Goal: Task Accomplishment & Management: Manage account settings

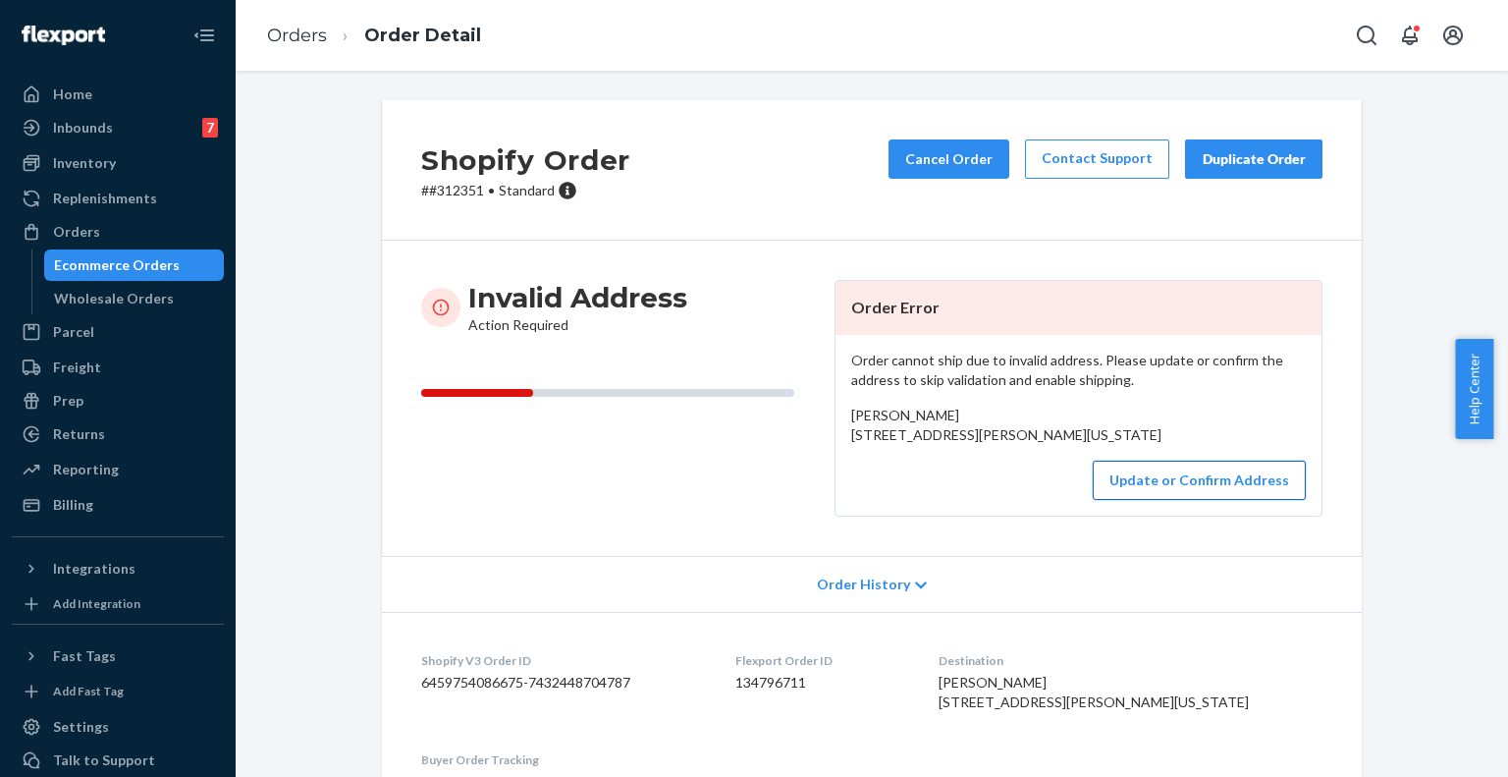
click at [1183, 500] on button "Update or Confirm Address" at bounding box center [1199, 479] width 213 height 39
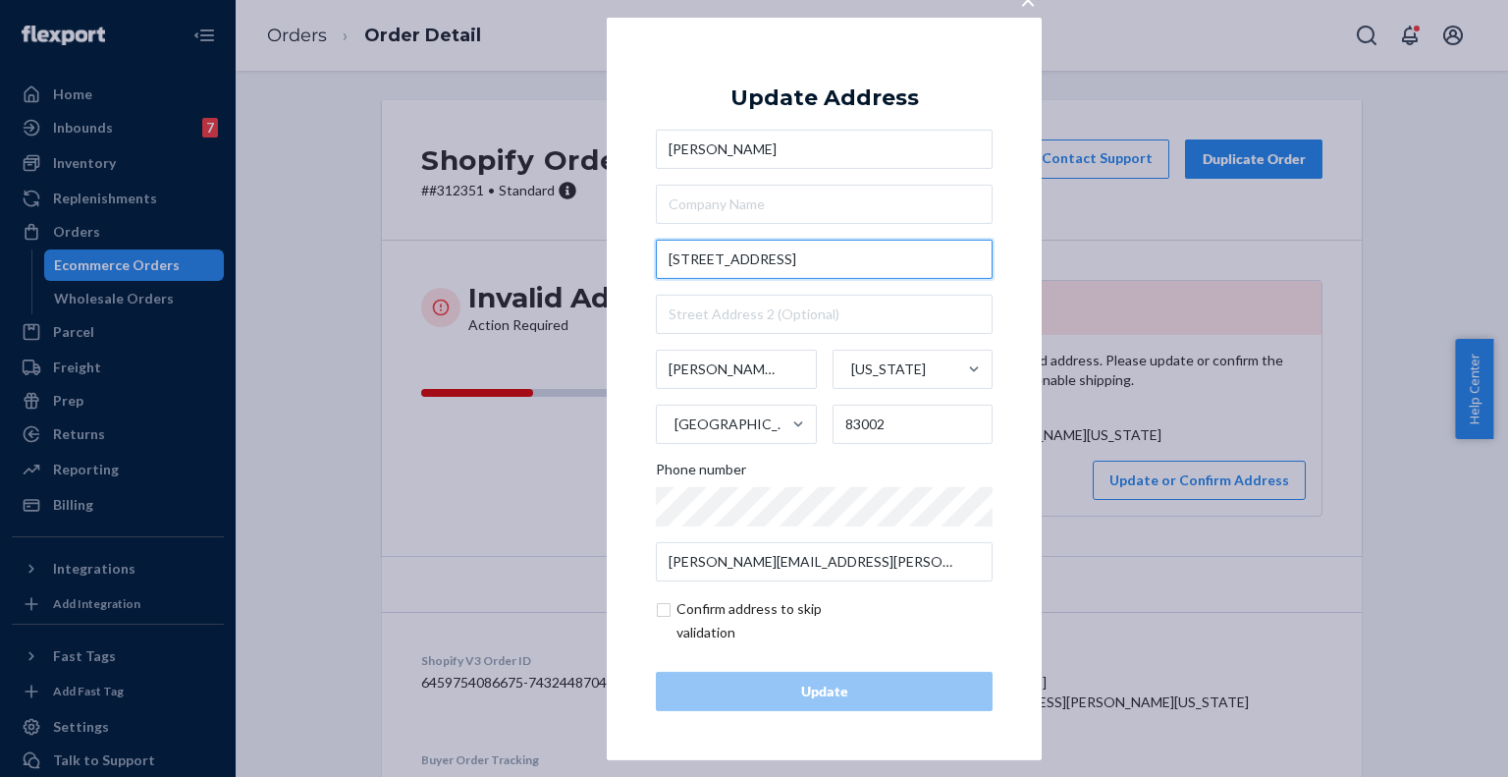
click at [792, 258] on input "4370 Wildwood Drive Box 6541" at bounding box center [824, 259] width 337 height 39
paste input "Jodi Livingood, 4370 Wildwood Drive Box 6541, Jackson Wyoming 83002, United Sta…"
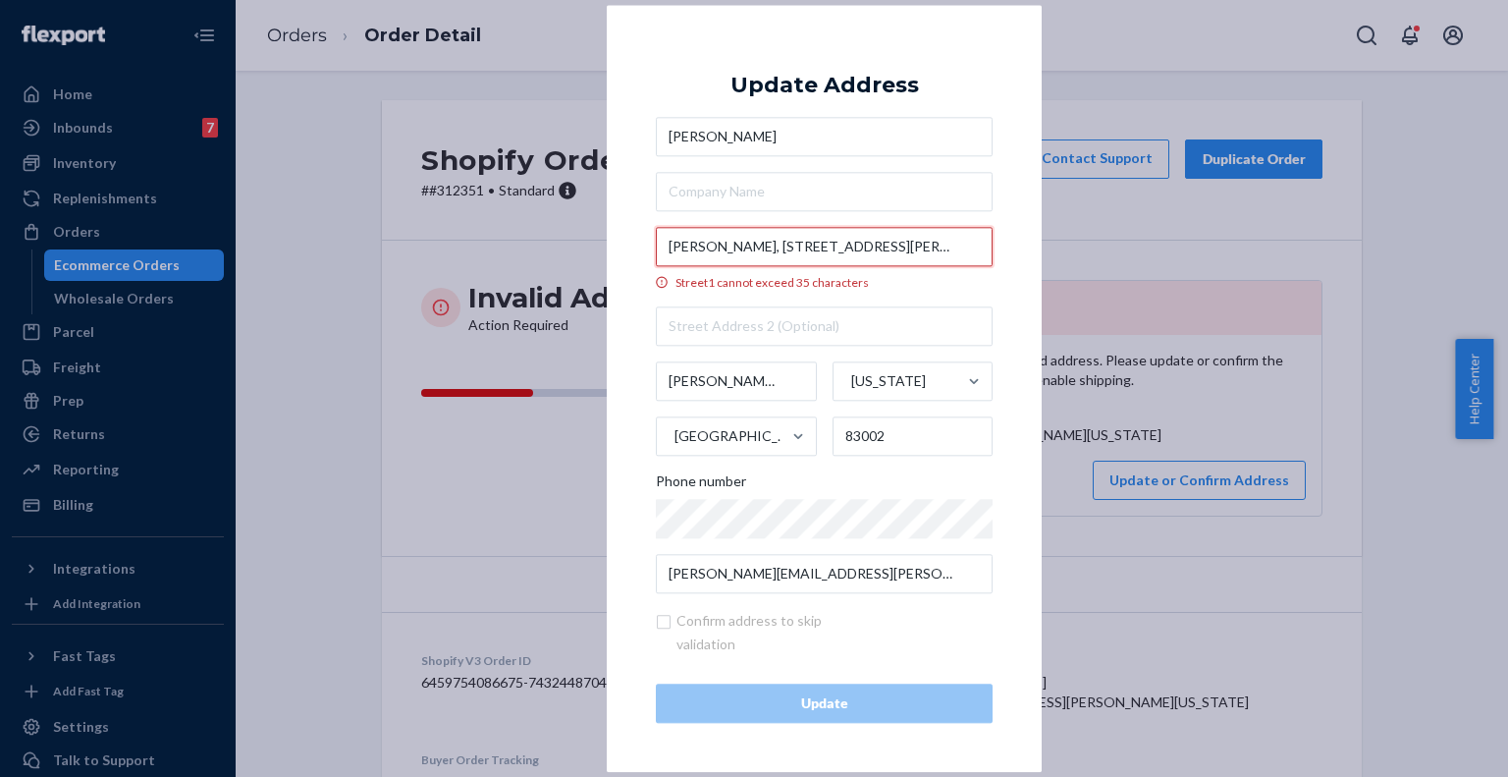
drag, startPoint x: 984, startPoint y: 239, endPoint x: 642, endPoint y: 216, distance: 342.4
click at [642, 216] on div "× Update Address Jodi Livingood Jodi Livingood, 4370 Wildwood Drive Box 6541, J…" at bounding box center [824, 388] width 435 height 767
click at [923, 245] on input "Jodi Livingood, 4370 Wildwood Drive Box 6541, Jackson Wyoming 83002, United Sta…" at bounding box center [824, 246] width 337 height 39
click at [895, 238] on input "Jodi Livingood, 4370 Wildwood Drive Box 6541, Jackson Wyoming 83002, United Sta…" at bounding box center [824, 246] width 337 height 39
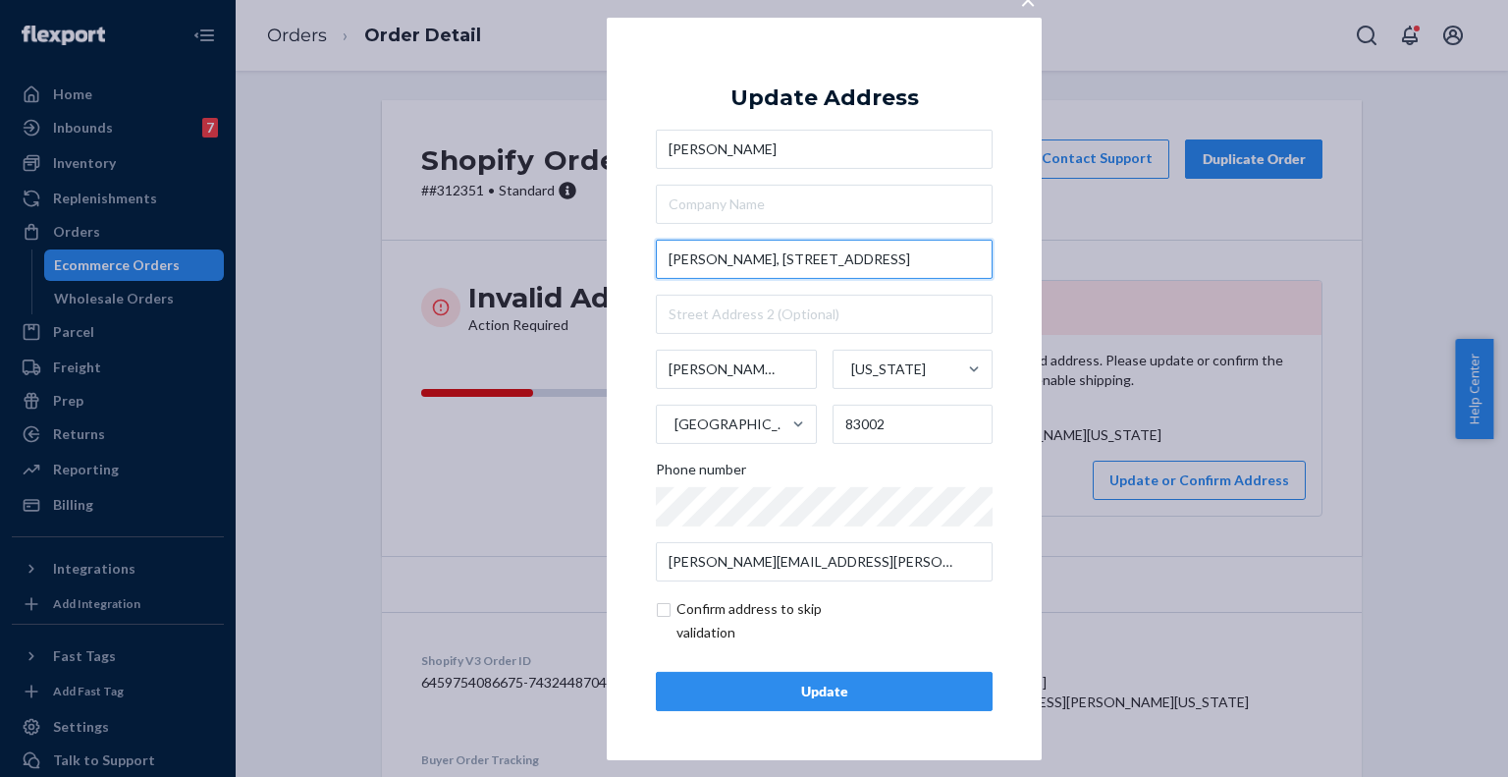
drag, startPoint x: 758, startPoint y: 258, endPoint x: 654, endPoint y: 255, distance: 104.1
click at [654, 255] on div "× Update Address Jodi Livingood Jodi Livingood, 4370 Wildwood Drive Jackson Wyo…" at bounding box center [824, 388] width 435 height 742
click at [847, 277] on input "4370 Wildwood Drive" at bounding box center [824, 259] width 337 height 39
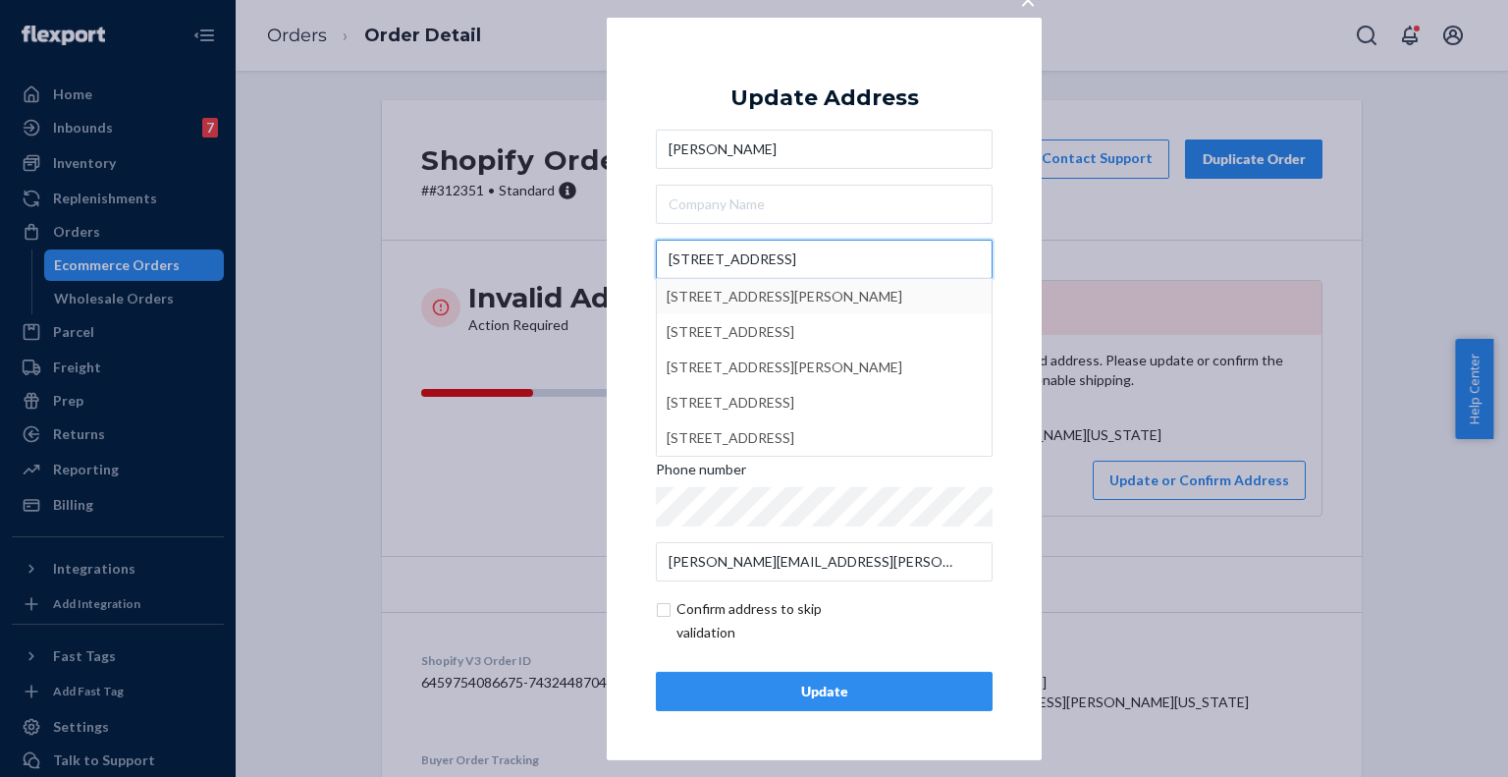
type input "4370 Wildwood Drive"
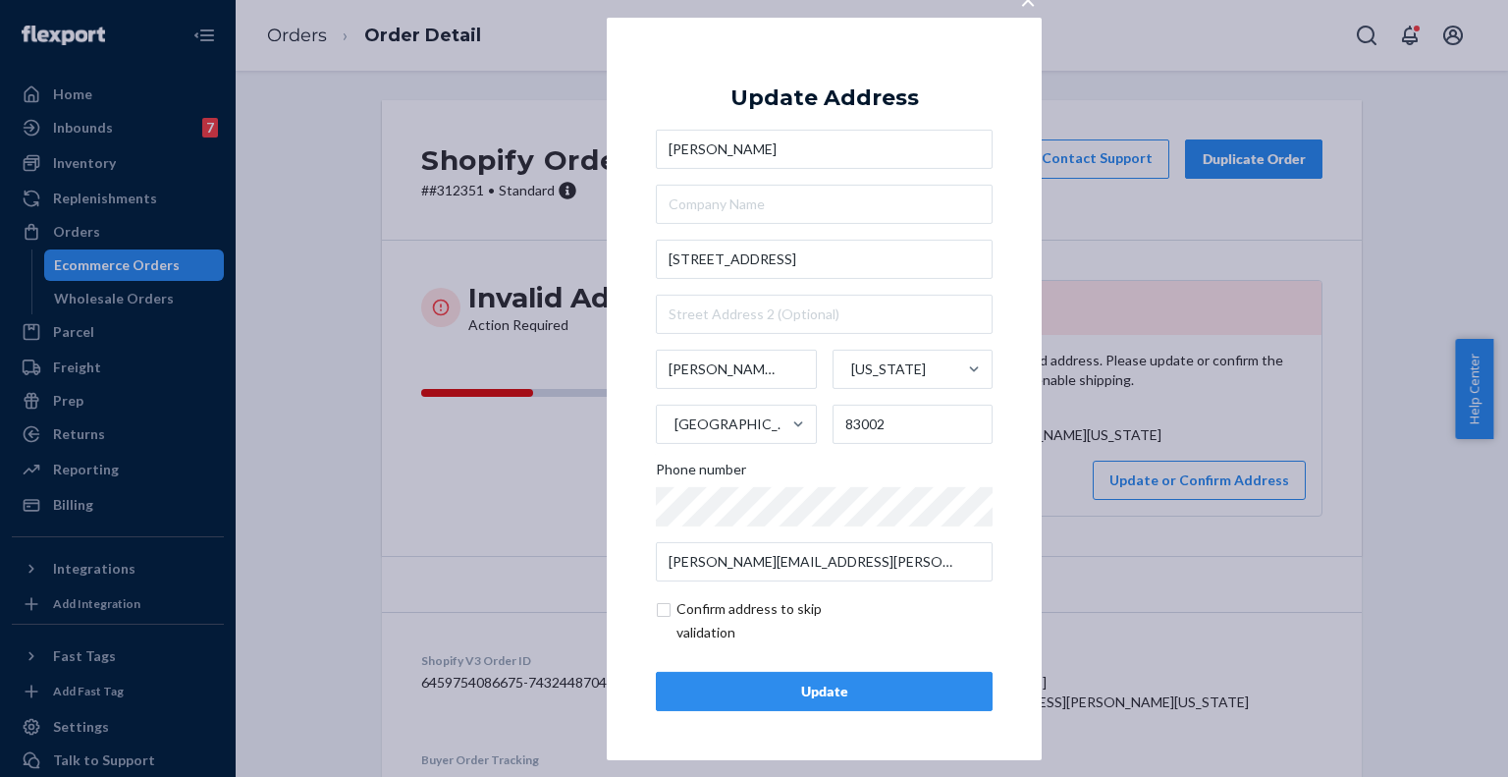
click at [495, 301] on div "× Update Address Jodi Livingood 4370 Wildwood Drive Jackson Wyoming United Stat…" at bounding box center [754, 388] width 1508 height 777
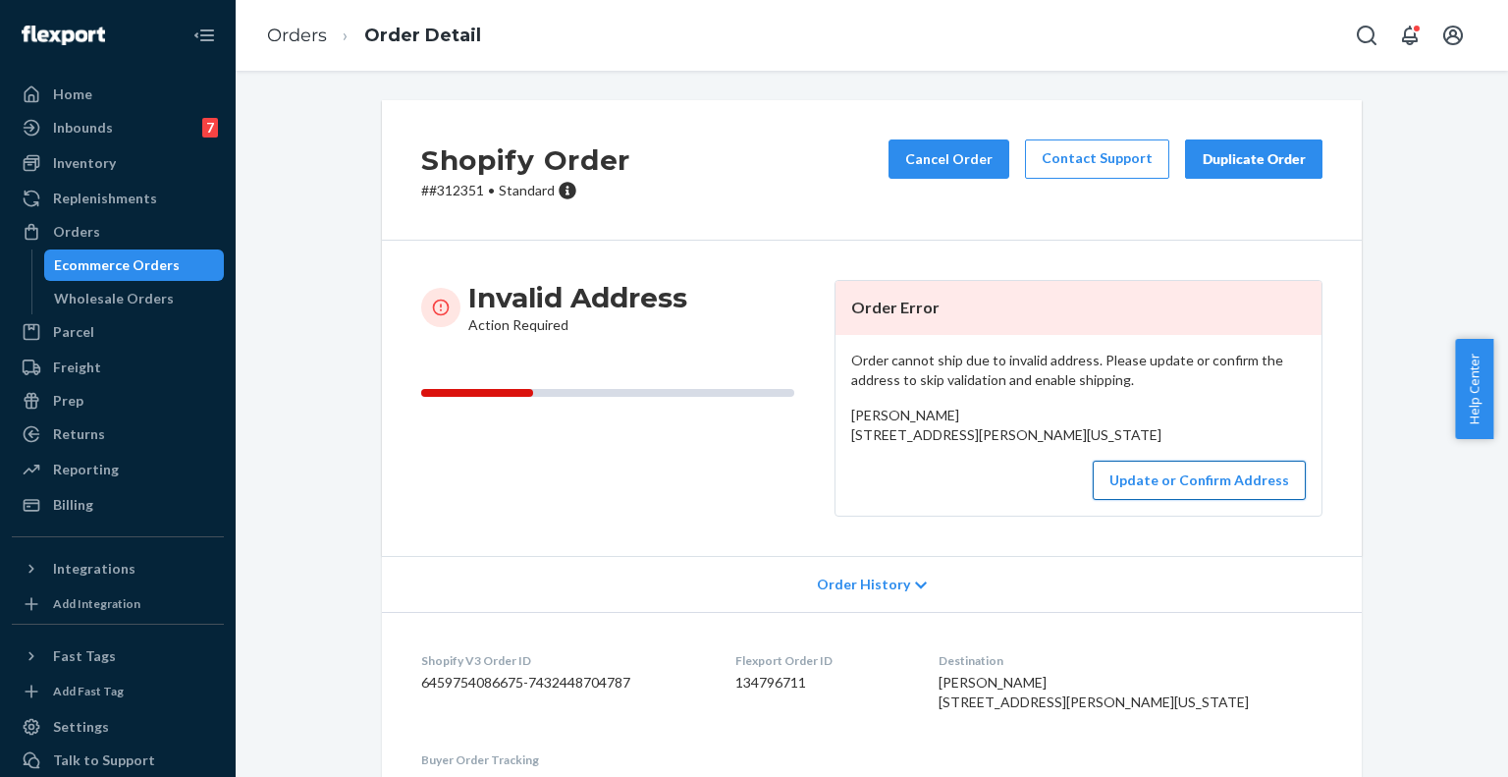
click at [1182, 500] on button "Update or Confirm Address" at bounding box center [1199, 479] width 213 height 39
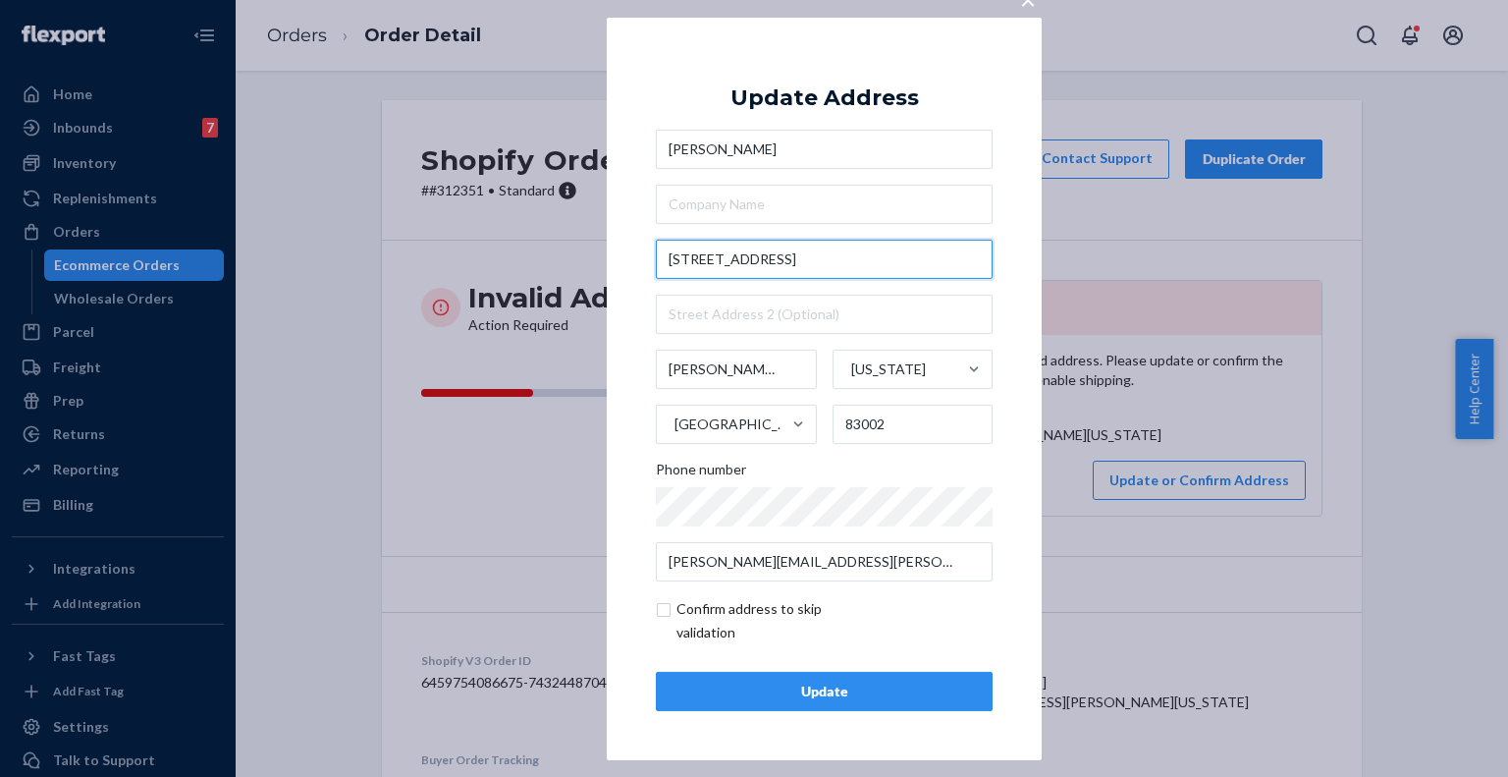
click at [823, 256] on input "4370 Wildwood Drive" at bounding box center [824, 259] width 337 height 39
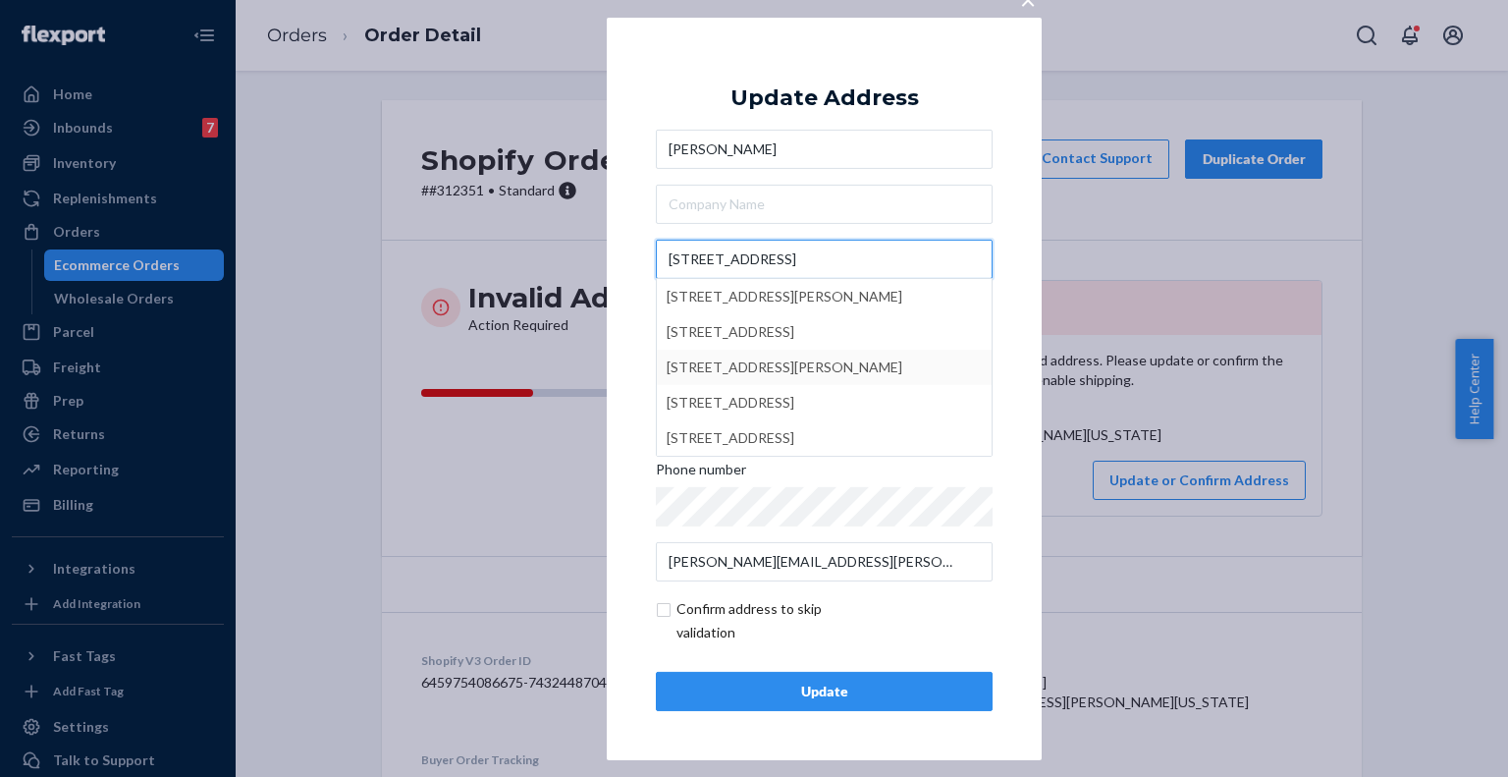
type input "4370 Wildwood Drive"
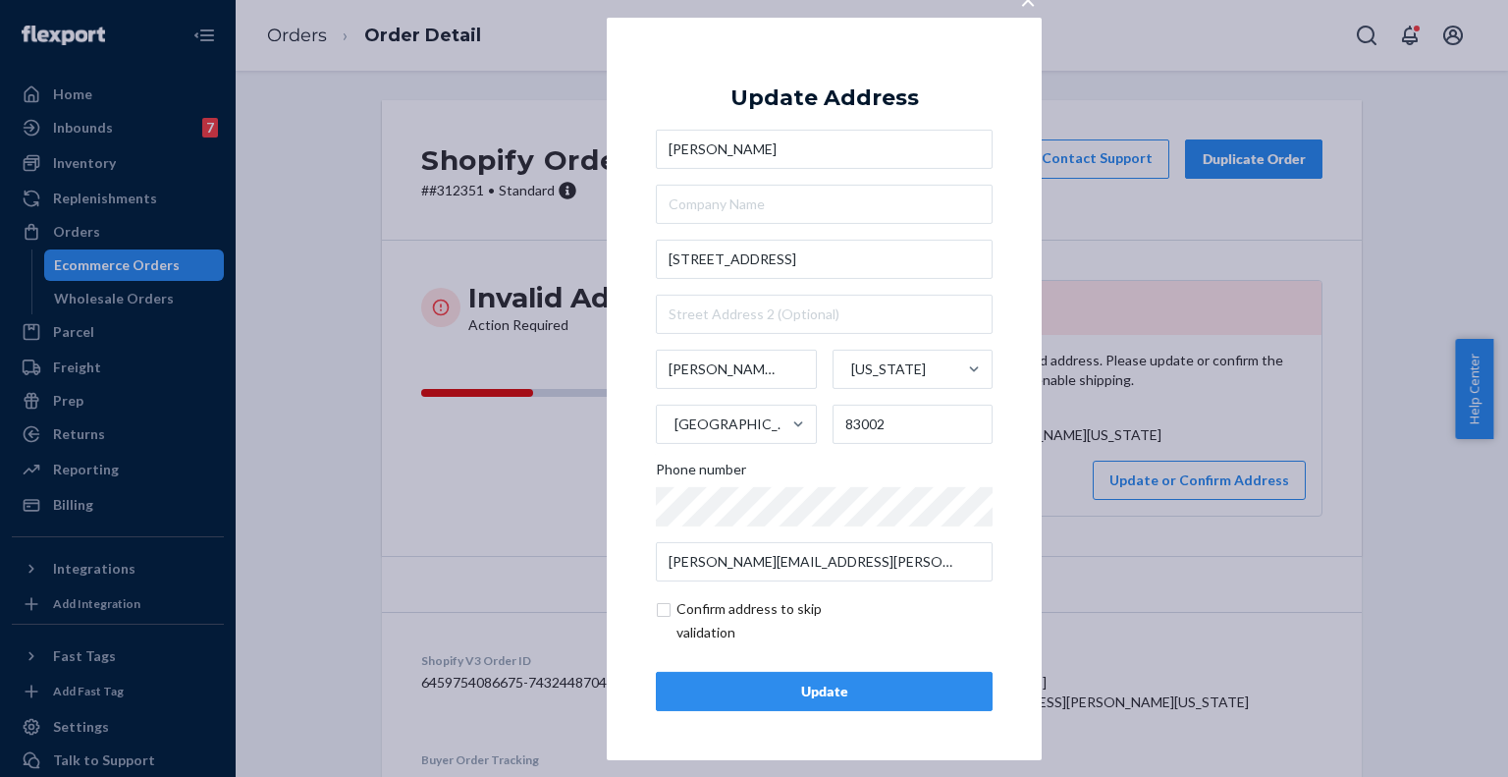
click at [572, 390] on div "× Update Address Jodi Livingood 4370 Wildwood Drive Jackson Wyoming United Stat…" at bounding box center [754, 388] width 1508 height 777
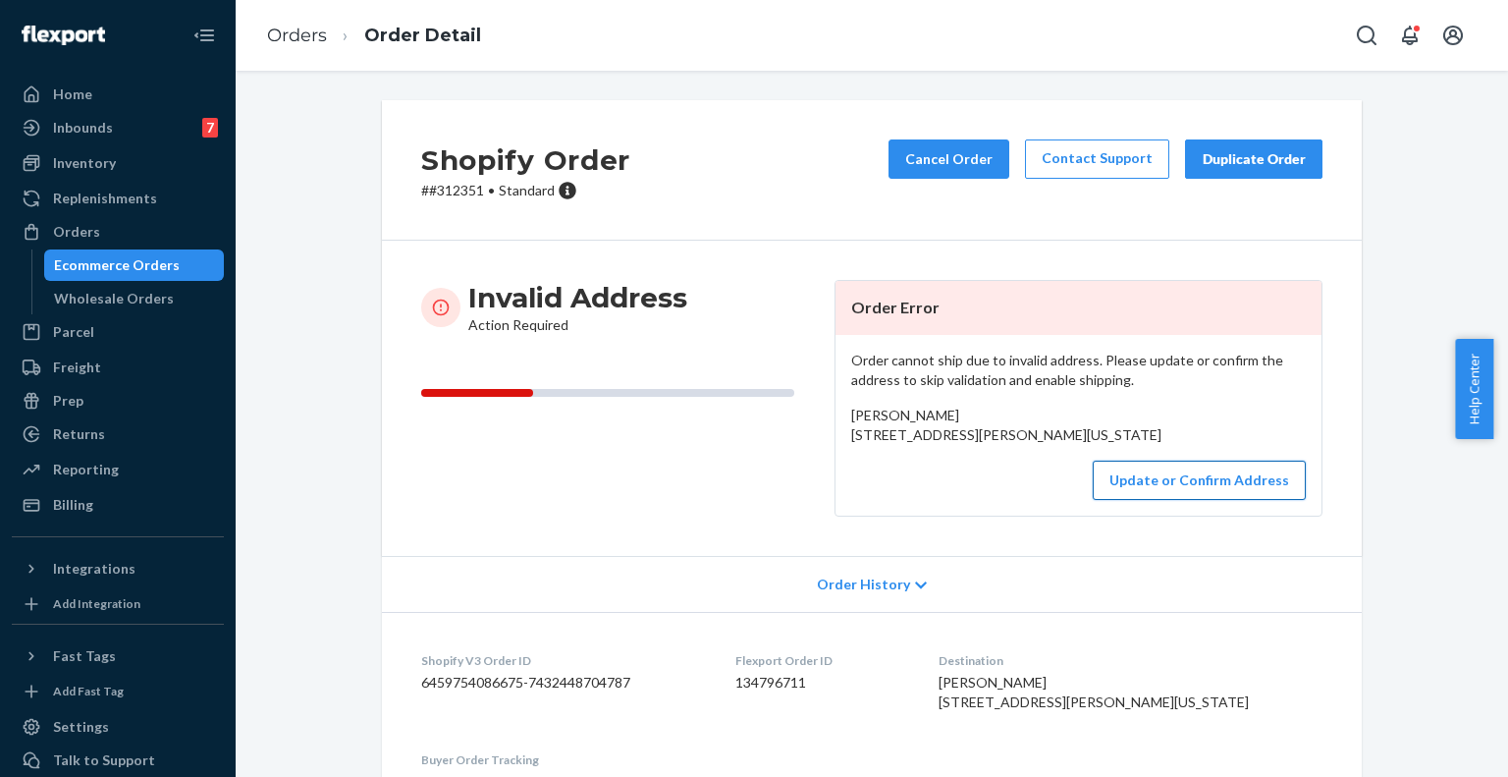
click at [1252, 500] on button "Update or Confirm Address" at bounding box center [1199, 479] width 213 height 39
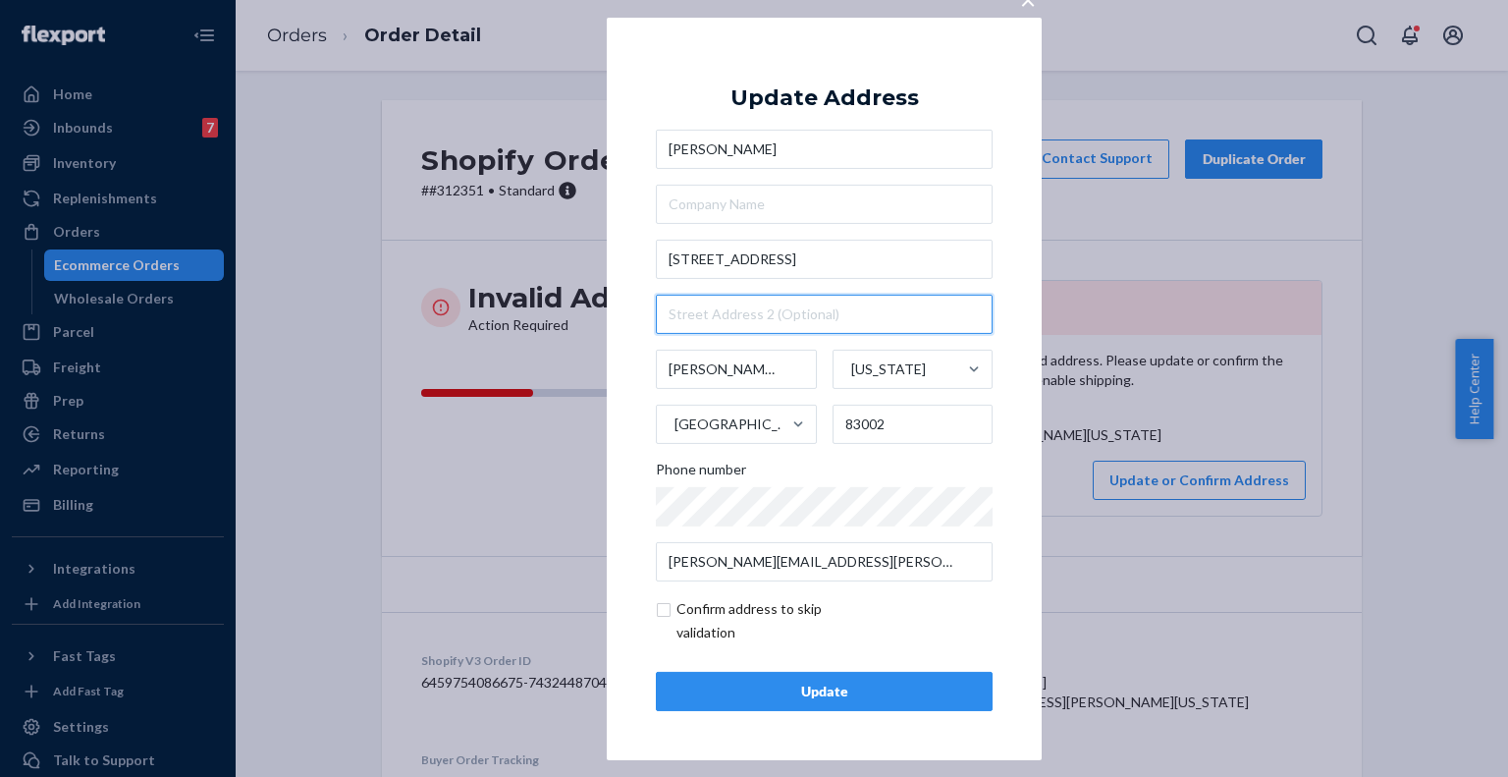
click at [725, 317] on input "text" at bounding box center [824, 314] width 337 height 39
type input "Box 6541"
click at [876, 686] on div "Update" at bounding box center [824, 691] width 303 height 20
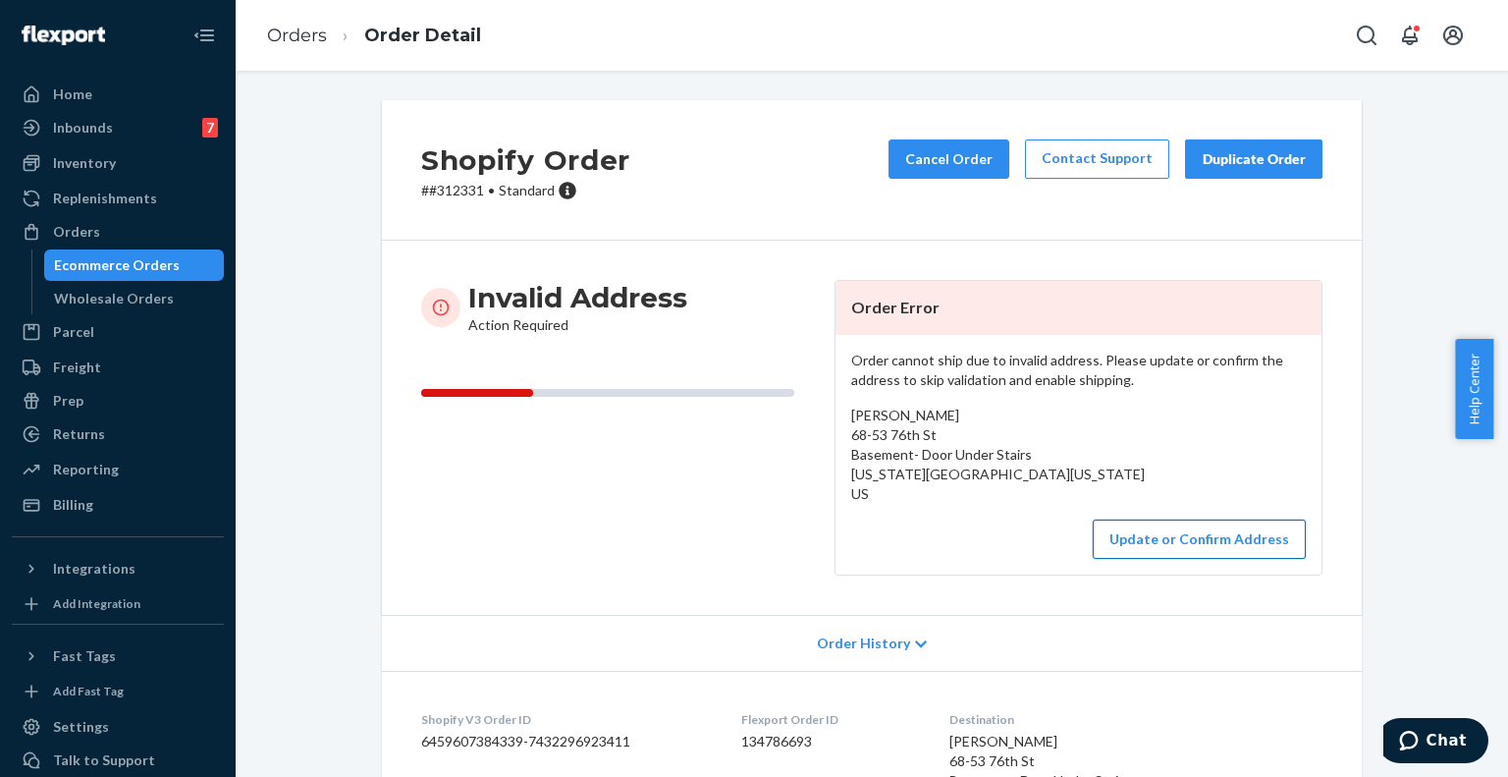
click at [1158, 533] on button "Update or Confirm Address" at bounding box center [1199, 538] width 213 height 39
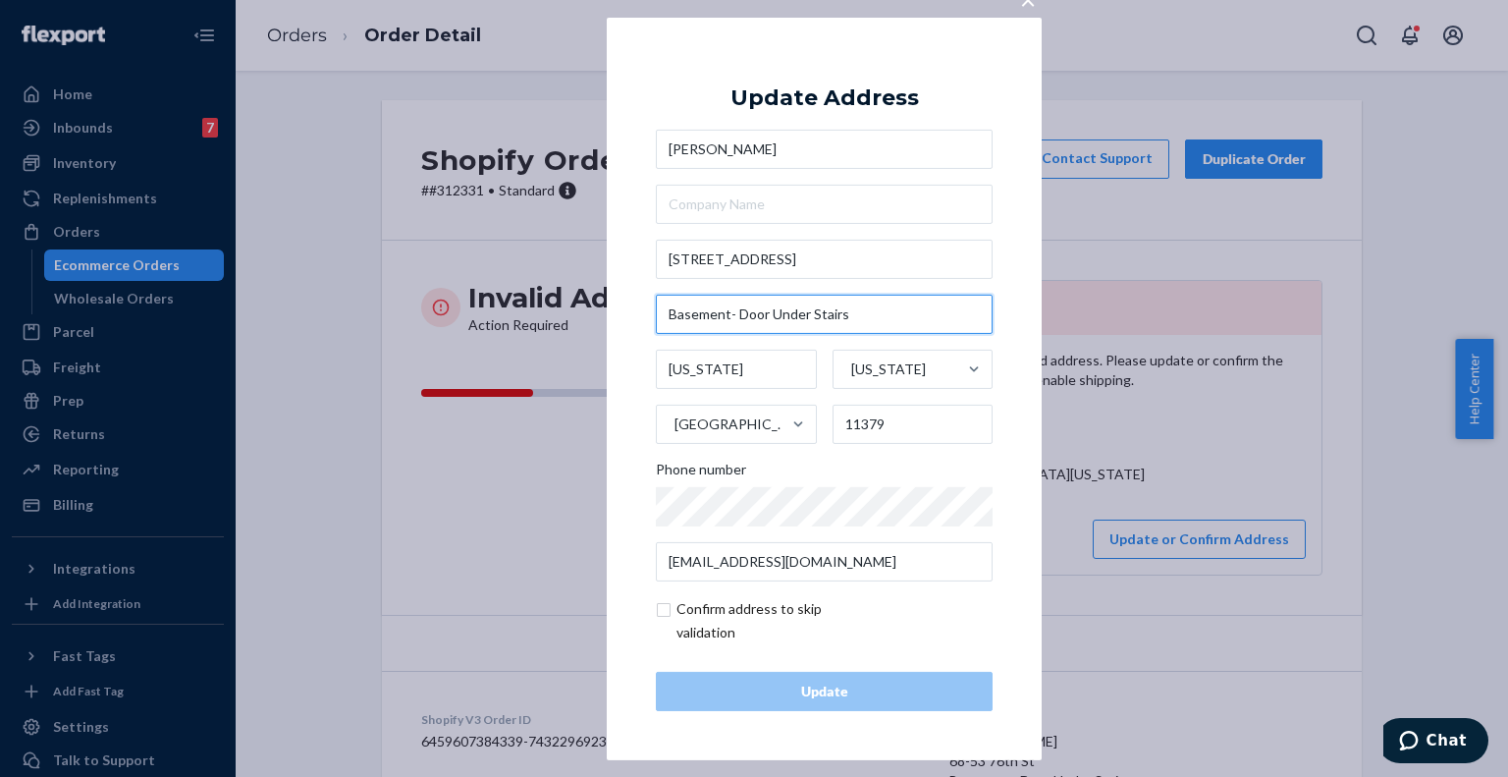
click at [832, 314] on input "Basement- Door Under Stairs" at bounding box center [824, 314] width 337 height 39
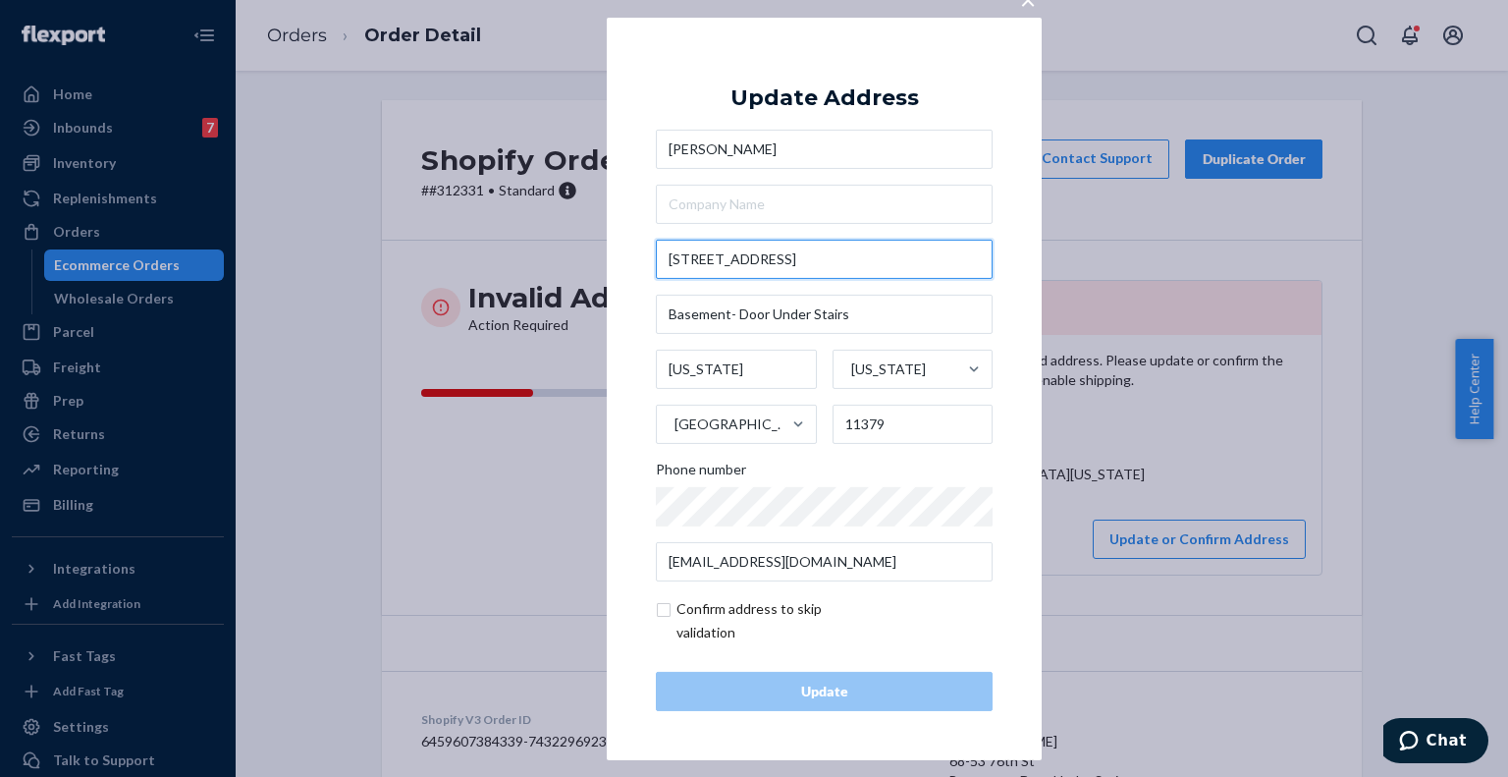
click at [756, 260] on input "[STREET_ADDRESS]" at bounding box center [824, 259] width 337 height 39
paste input "[US_STATE][GEOGRAPHIC_DATA] [GEOGRAPHIC_DATA]"
type input "[STREET_ADDRESS][US_STATE]"
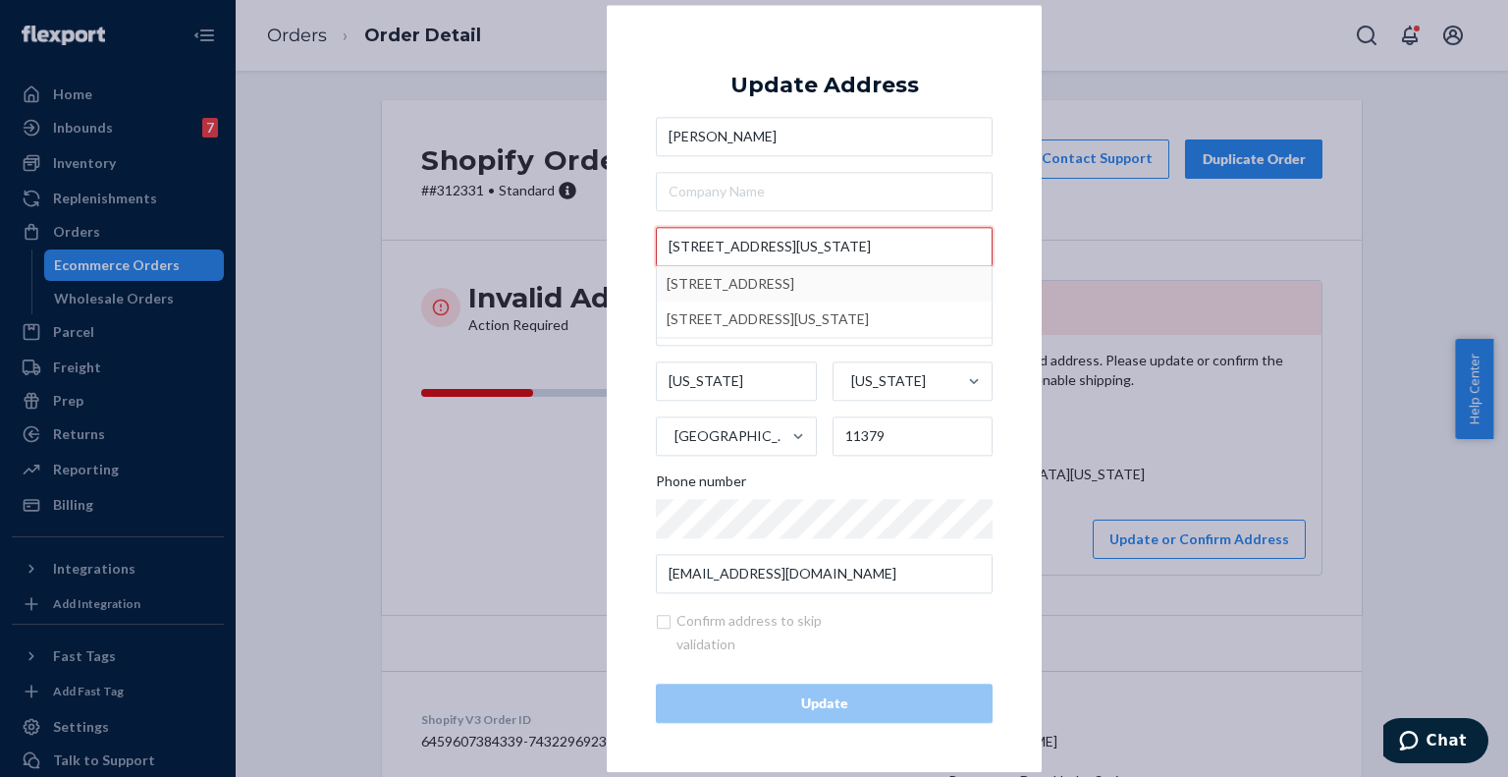
drag, startPoint x: 731, startPoint y: 244, endPoint x: 588, endPoint y: 247, distance: 143.4
click at [588, 247] on div "× Update Address [PERSON_NAME][GEOGRAPHIC_DATA][STREET_ADDRESS][US_STATE] [STRE…" at bounding box center [754, 388] width 1508 height 777
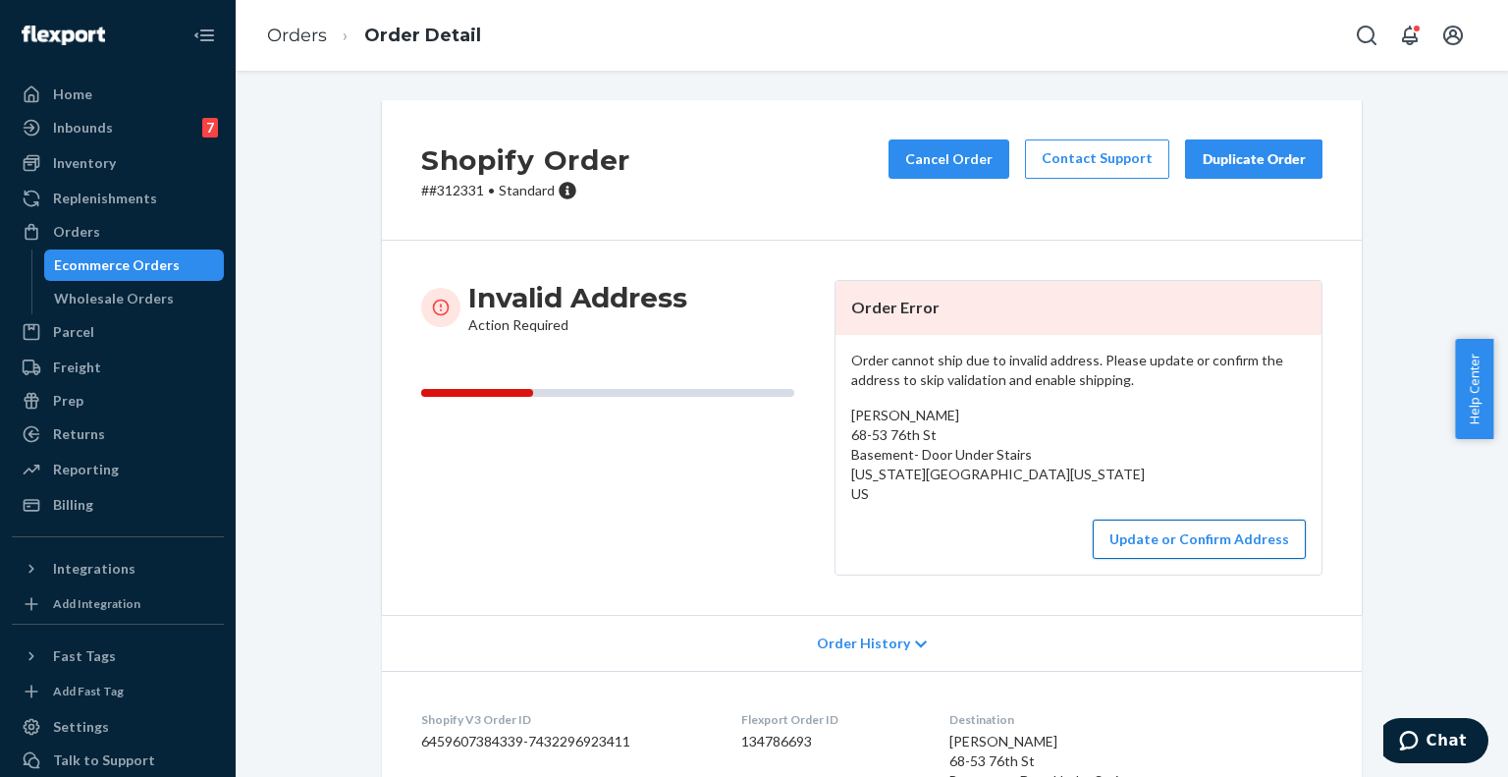
click at [1153, 537] on button "Update or Confirm Address" at bounding box center [1199, 538] width 213 height 39
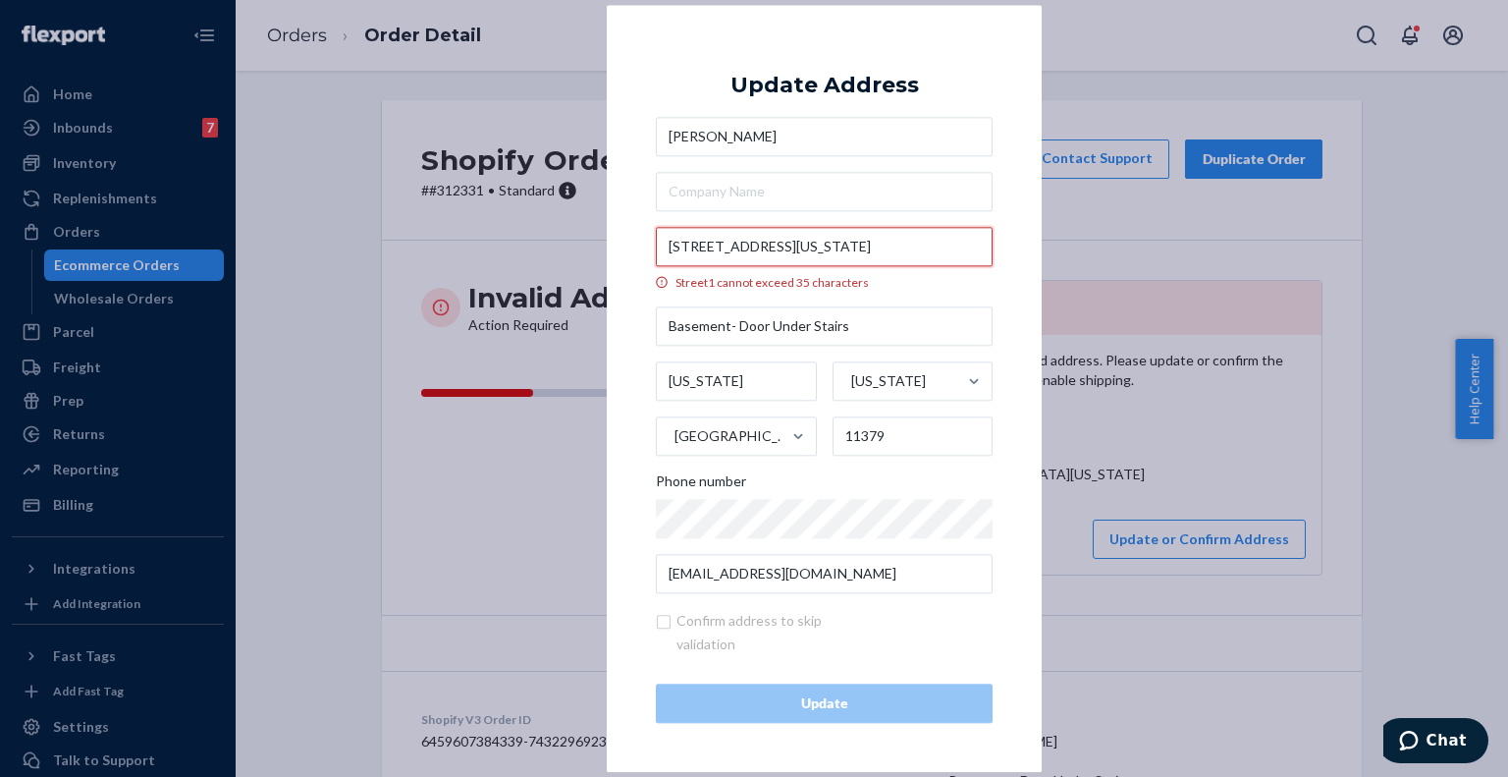
click at [862, 256] on input "[STREET_ADDRESS][US_STATE]" at bounding box center [824, 246] width 337 height 39
drag, startPoint x: 885, startPoint y: 243, endPoint x: 1064, endPoint y: 255, distance: 180.1
click at [1064, 255] on div "× Update Address [PERSON_NAME] [STREET_ADDRESS][GEOGRAPHIC_DATA][US_STATE] cann…" at bounding box center [754, 388] width 1508 height 777
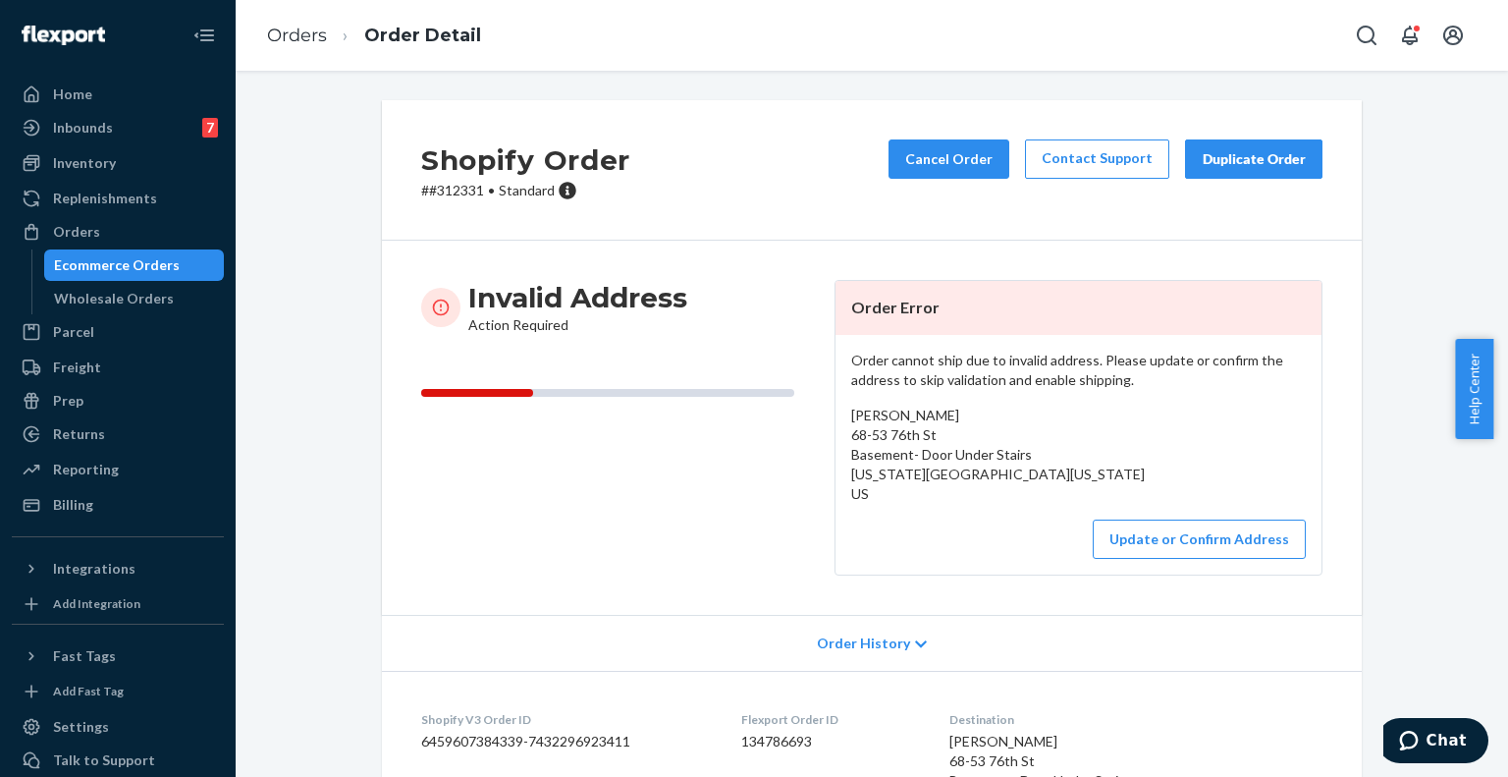
click at [1121, 515] on div "Order cannot ship due to invalid address. Please update or confirm the address …" at bounding box center [1079, 455] width 486 height 240
click at [1144, 540] on button "Update or Confirm Address" at bounding box center [1199, 538] width 213 height 39
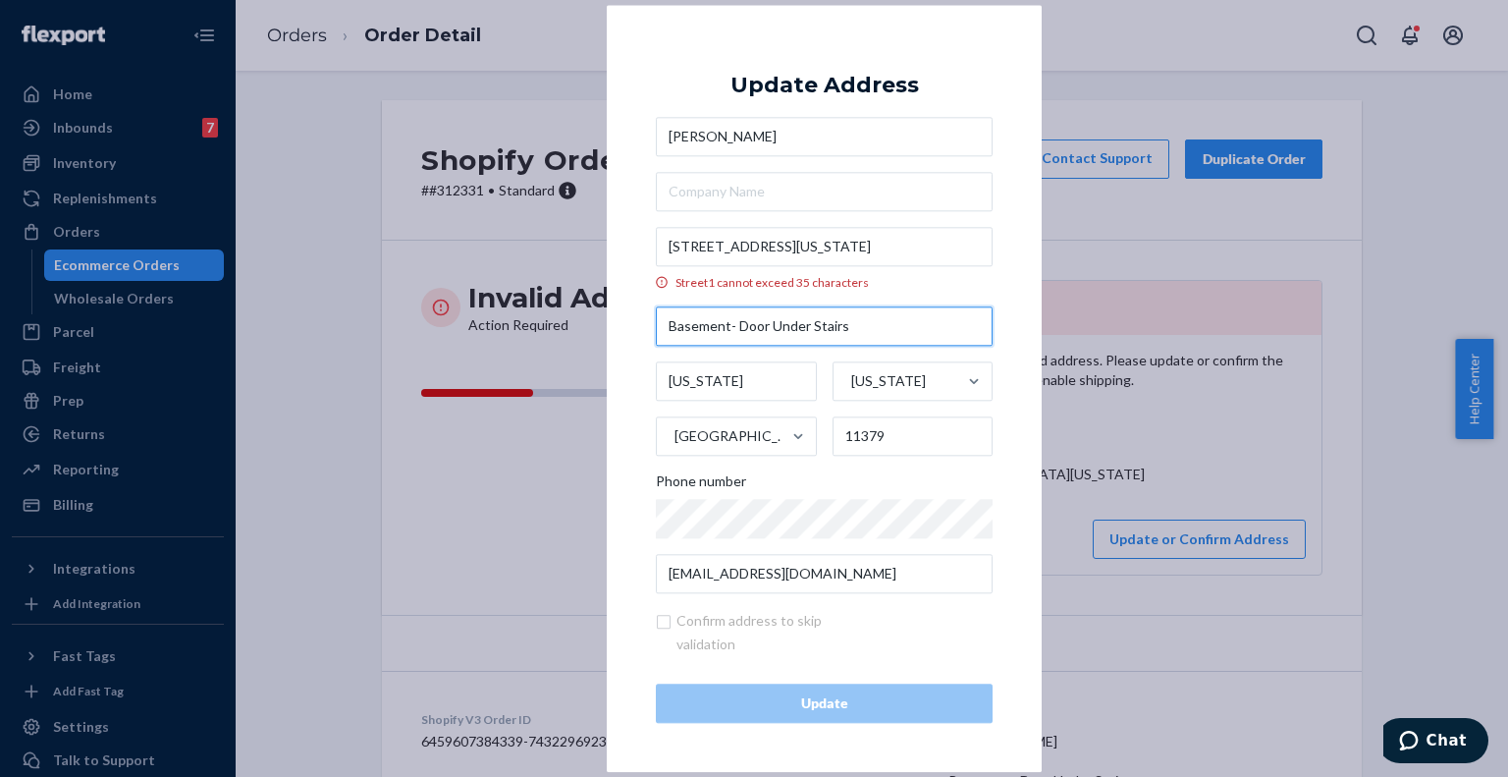
click at [864, 331] on input "Basement- Door Under Stairs" at bounding box center [824, 325] width 337 height 39
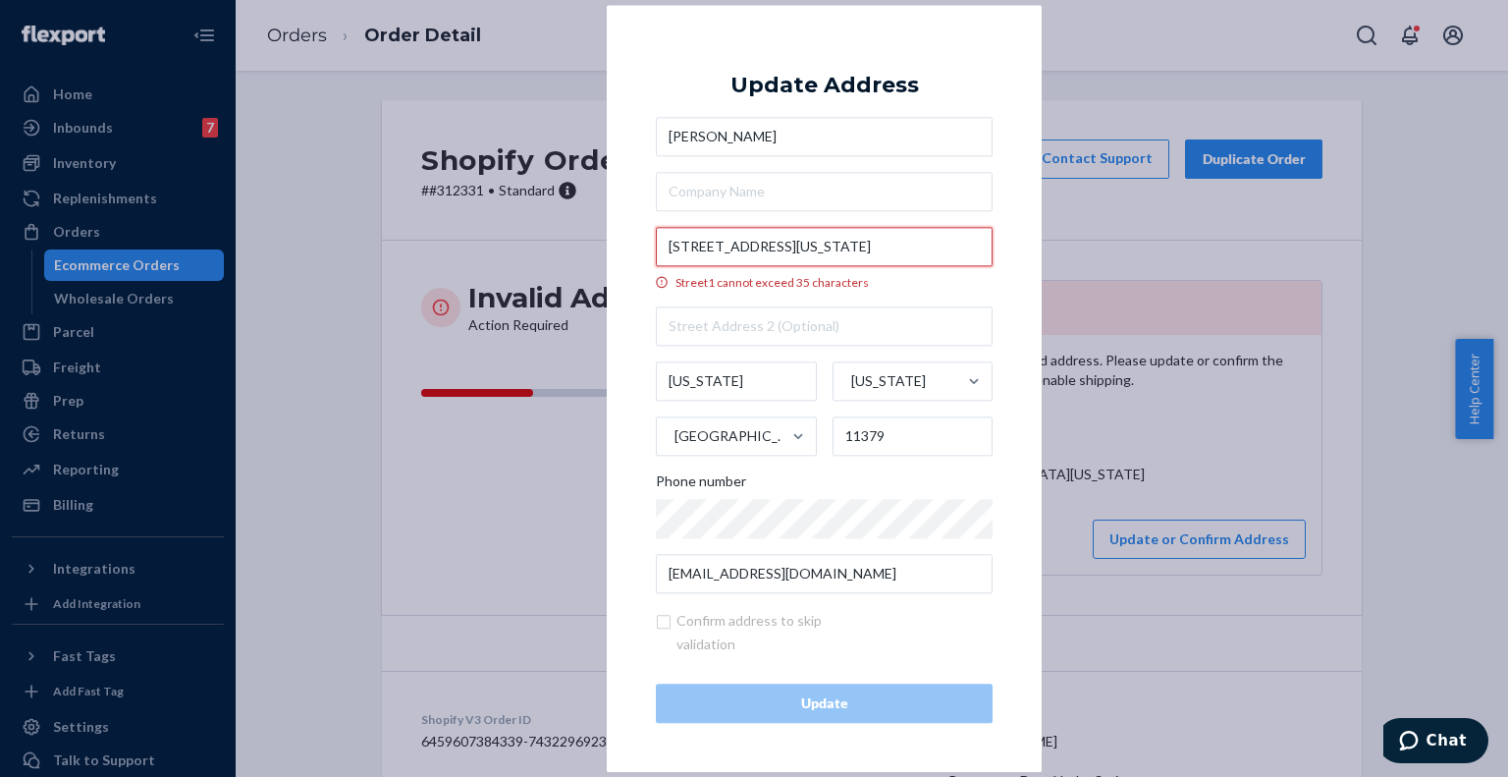
drag, startPoint x: 884, startPoint y: 252, endPoint x: 1005, endPoint y: 251, distance: 121.8
click at [1005, 251] on div "× Update Address [PERSON_NAME] [STREET_ADDRESS][GEOGRAPHIC_DATA][US_STATE] cann…" at bounding box center [824, 388] width 435 height 767
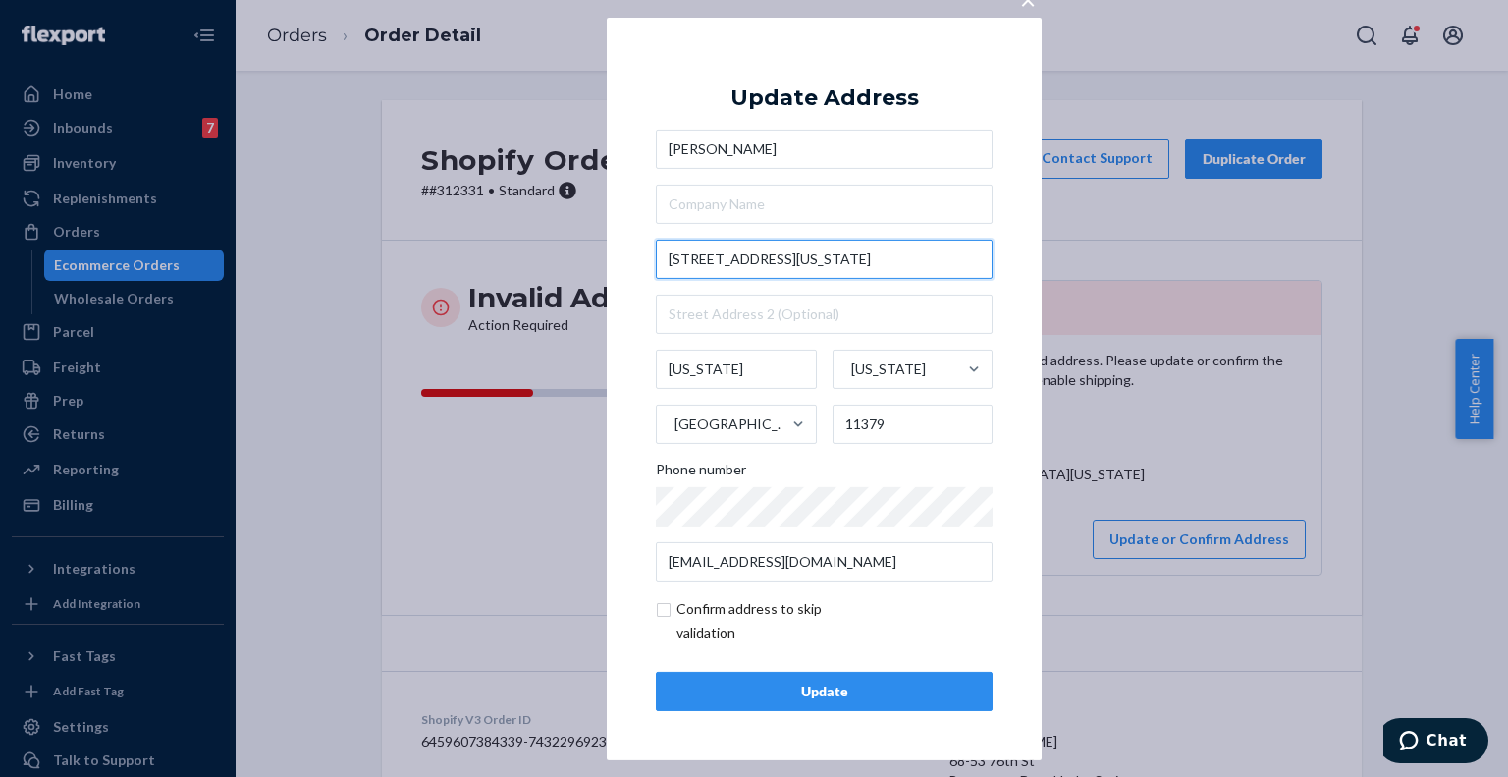
scroll to position [0, 0]
type input "[STREET_ADDRESS]"
type input "Queens - [US_STATE]"
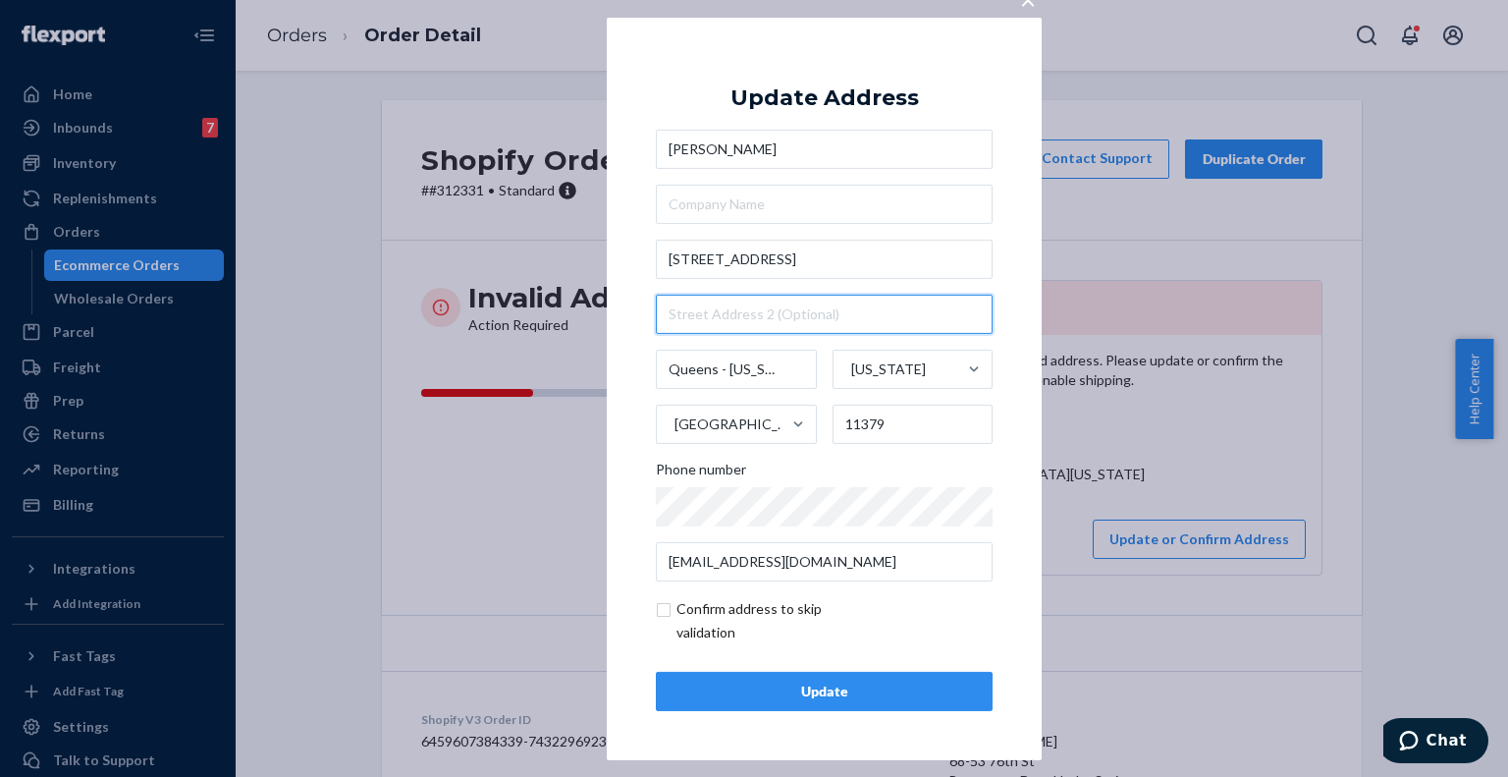
drag, startPoint x: 812, startPoint y: 291, endPoint x: 689, endPoint y: 321, distance: 126.5
click at [689, 321] on input "text" at bounding box center [824, 314] width 337 height 39
click at [692, 319] on input "text" at bounding box center [824, 314] width 337 height 39
paste input "Basement- Door Under Stairs"
type input "Basement- Door Under Stairs"
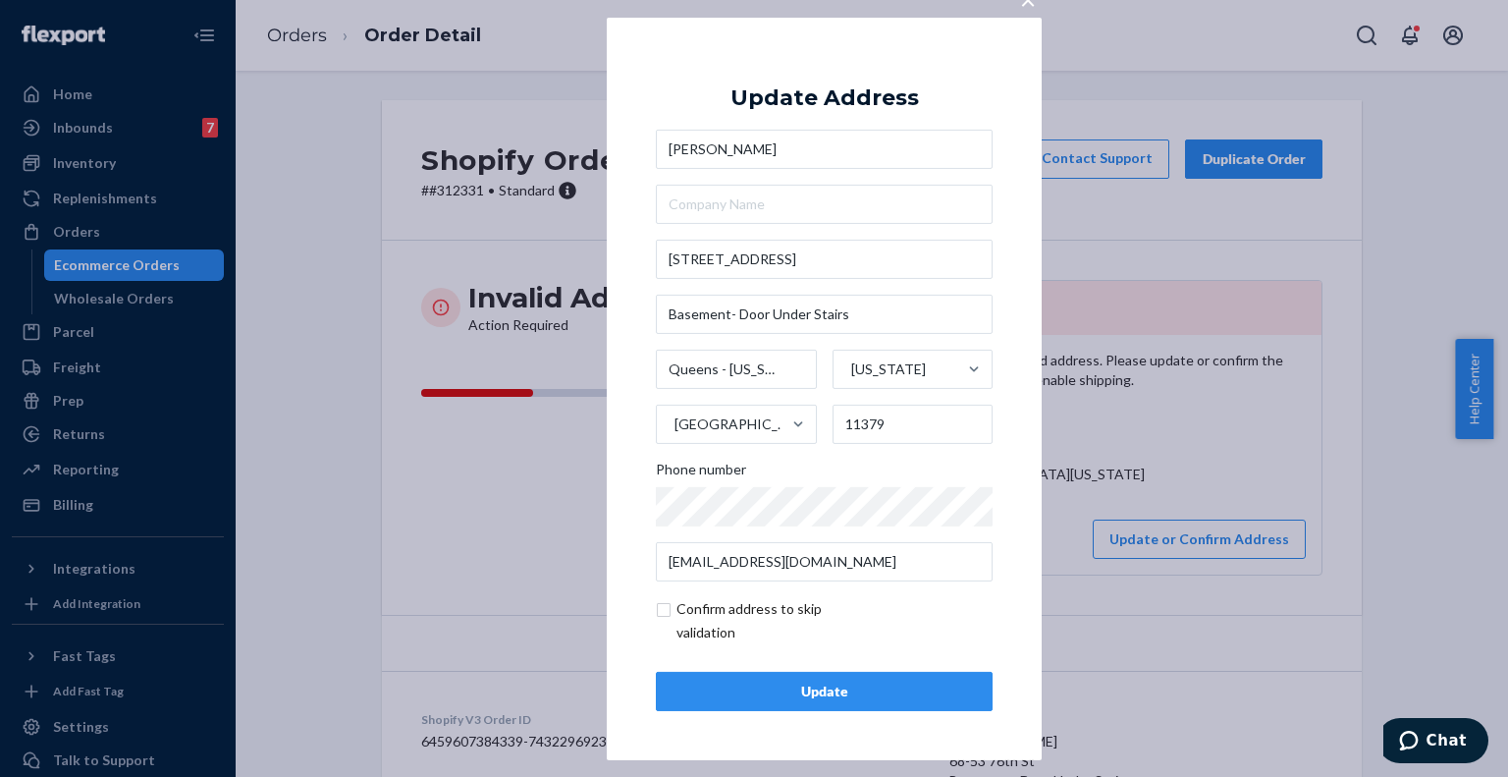
click at [792, 705] on button "Update" at bounding box center [824, 691] width 337 height 39
